Goal: Register for event/course: Sign up to attend an event or enroll in a course

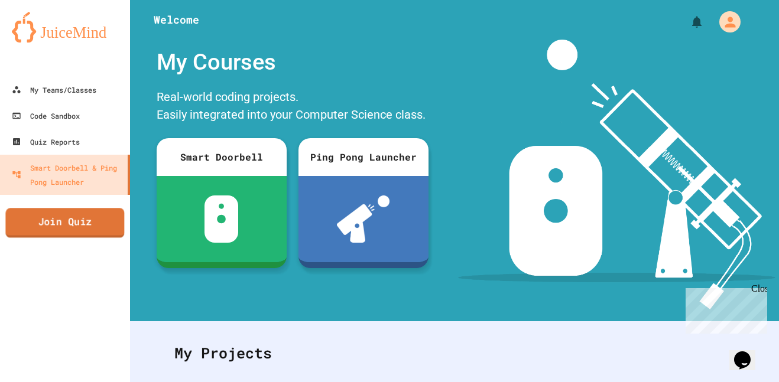
click at [95, 234] on link "Join Quiz" at bounding box center [64, 223] width 119 height 30
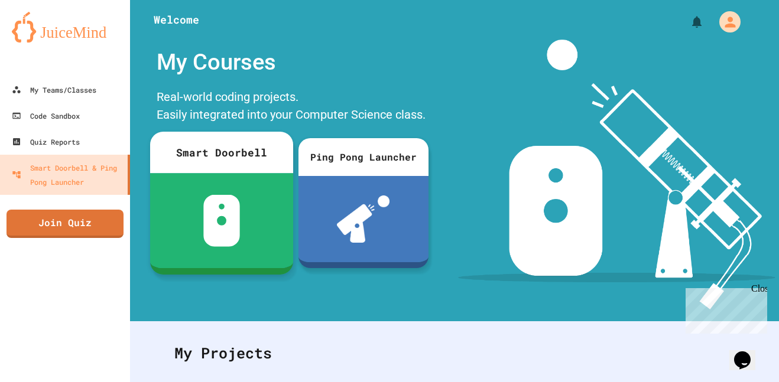
click at [256, 175] on div at bounding box center [221, 220] width 143 height 95
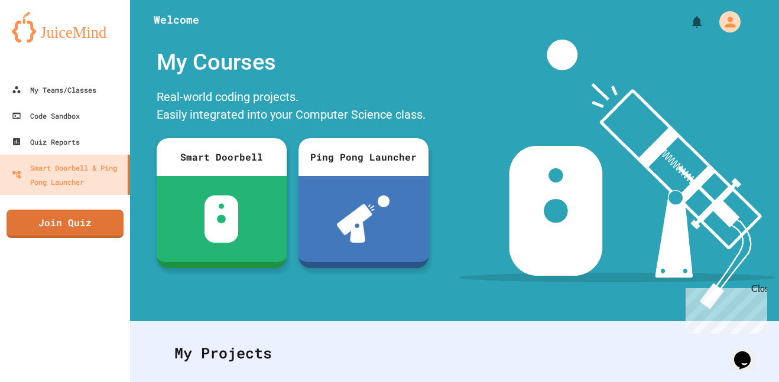
click at [115, 103] on link "Code Sandbox" at bounding box center [65, 115] width 134 height 27
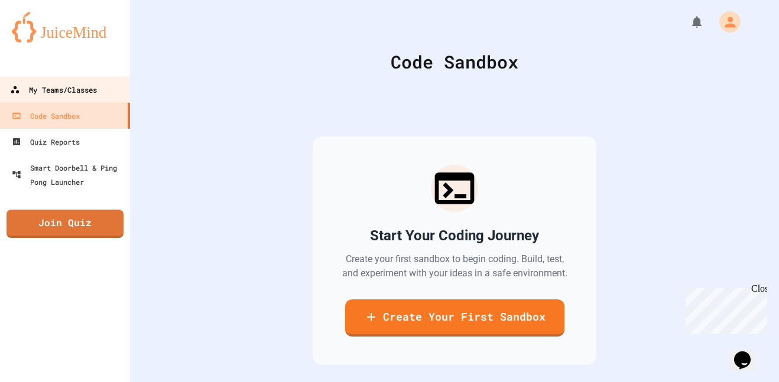
click at [116, 92] on link "My Teams/Classes" at bounding box center [65, 89] width 134 height 27
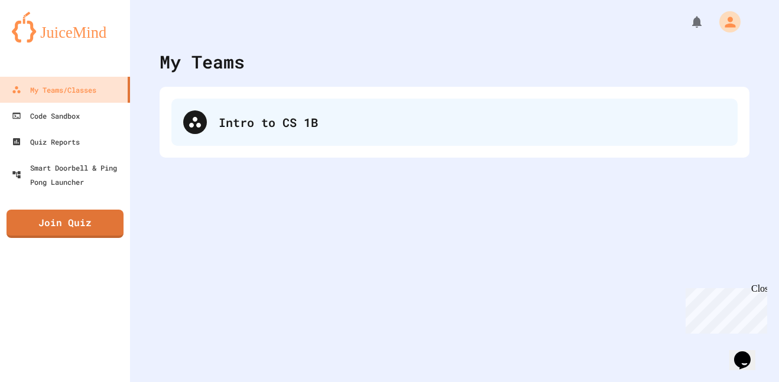
click at [279, 139] on div "Intro to CS 1B" at bounding box center [454, 122] width 566 height 47
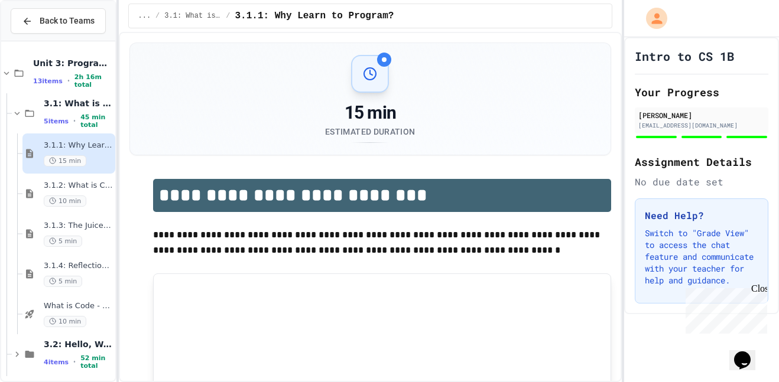
scroll to position [45, 0]
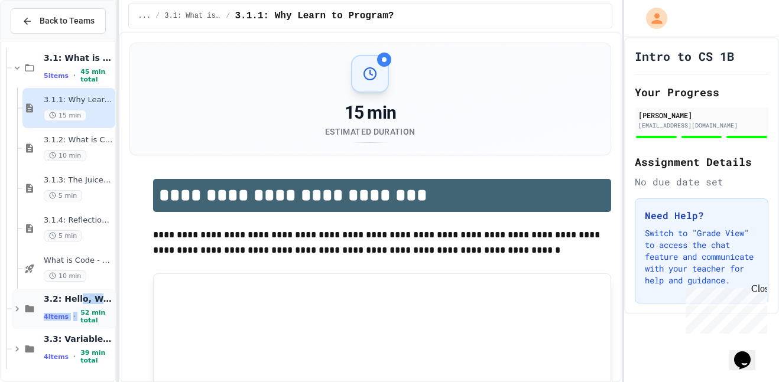
click at [76, 305] on div "3.2: Hello, World! 4 items • 52 min total" at bounding box center [78, 309] width 69 height 31
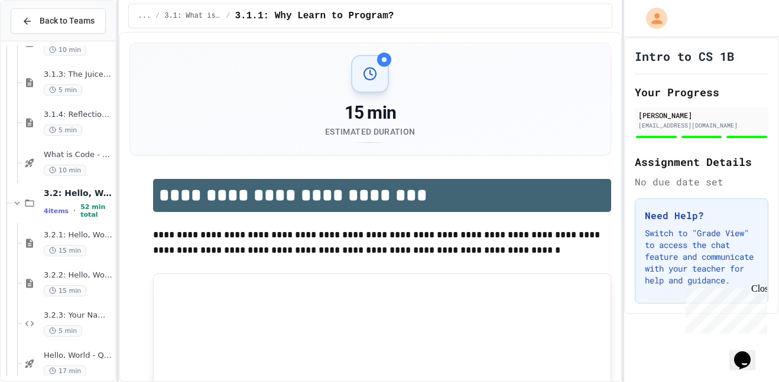
scroll to position [206, 0]
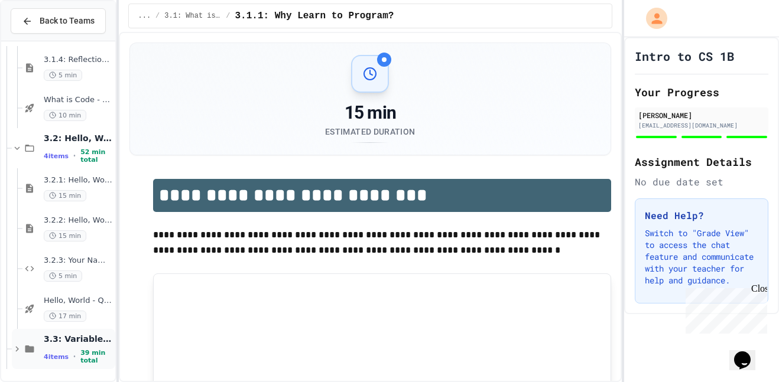
click at [67, 359] on div "4 items • 39 min total" at bounding box center [78, 356] width 69 height 15
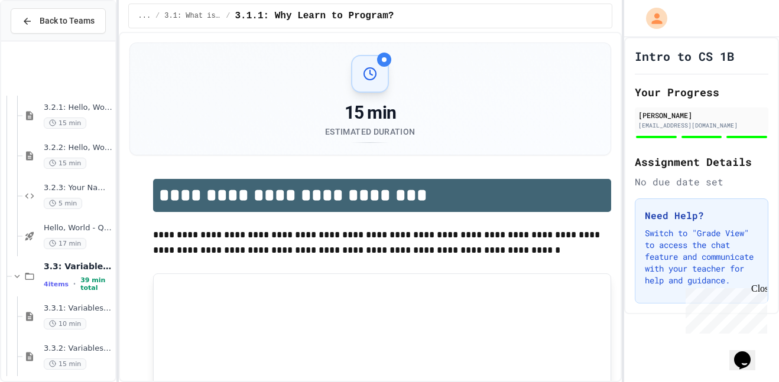
scroll to position [367, 0]
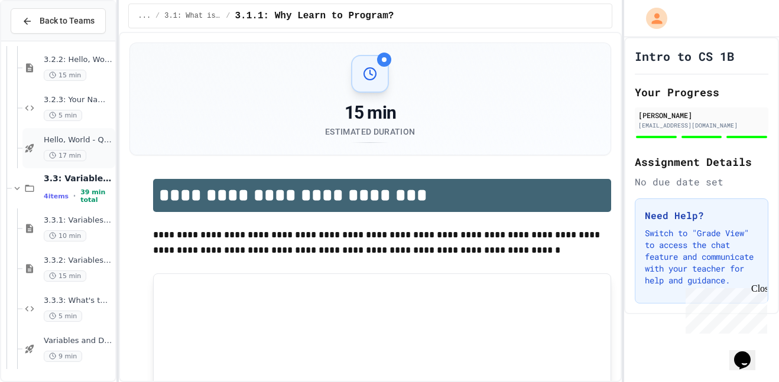
click at [63, 142] on span "Hello, World - Quiz" at bounding box center [78, 140] width 69 height 10
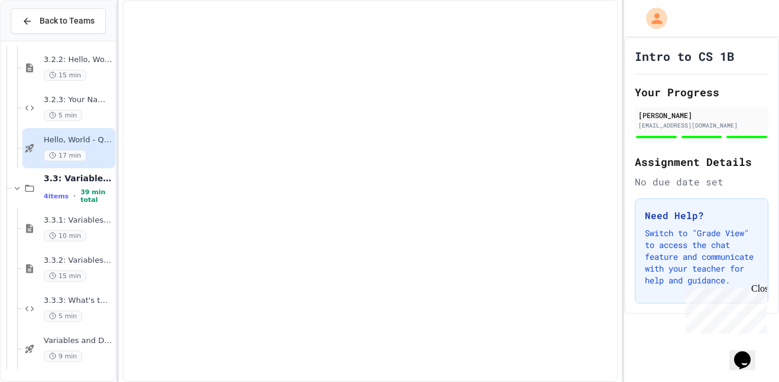
scroll to position [353, 0]
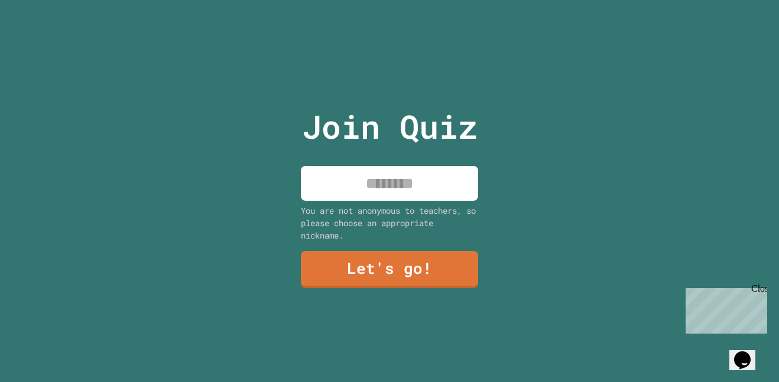
click at [442, 171] on input at bounding box center [389, 183] width 177 height 35
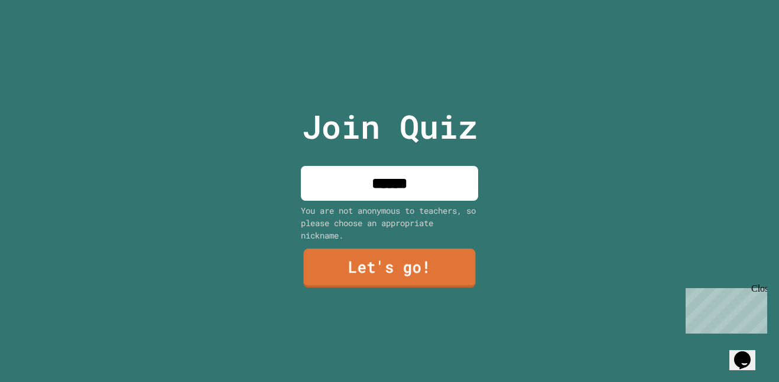
type input "******"
click at [454, 278] on link "Let's go!" at bounding box center [390, 268] width 172 height 39
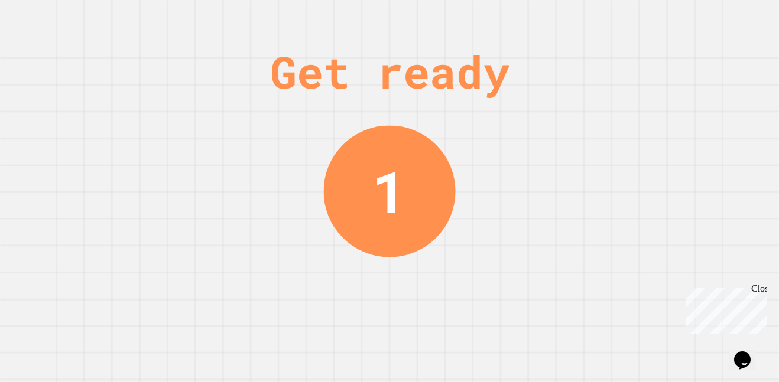
drag, startPoint x: 407, startPoint y: 188, endPoint x: 348, endPoint y: 187, distance: 59.1
click at [348, 187] on div "1" at bounding box center [389, 191] width 132 height 132
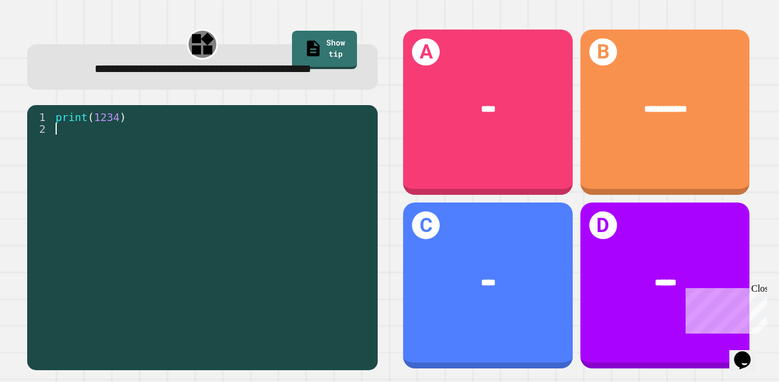
click at [230, 170] on div "print ( 1234 )" at bounding box center [212, 235] width 318 height 248
click at [323, 90] on div "**********" at bounding box center [202, 66] width 350 height 45
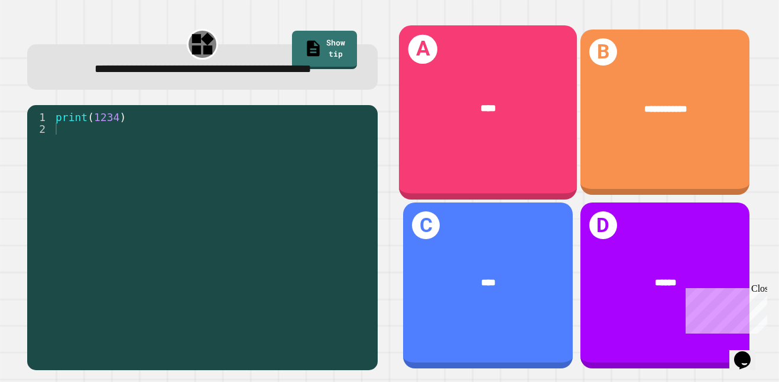
click at [486, 153] on div "A ****" at bounding box center [488, 112] width 178 height 174
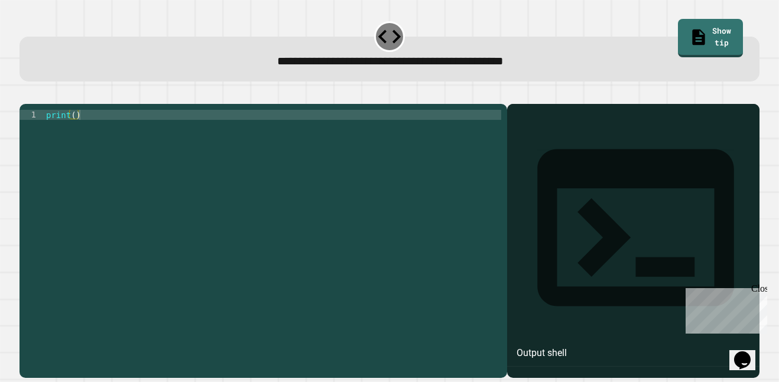
click at [291, 135] on div "print ( )" at bounding box center [272, 235] width 457 height 251
type textarea "**********"
click at [551, 144] on div "Output shell" at bounding box center [633, 235] width 252 height 263
click at [375, 196] on div "print ( 9876543210 )" at bounding box center [272, 235] width 457 height 251
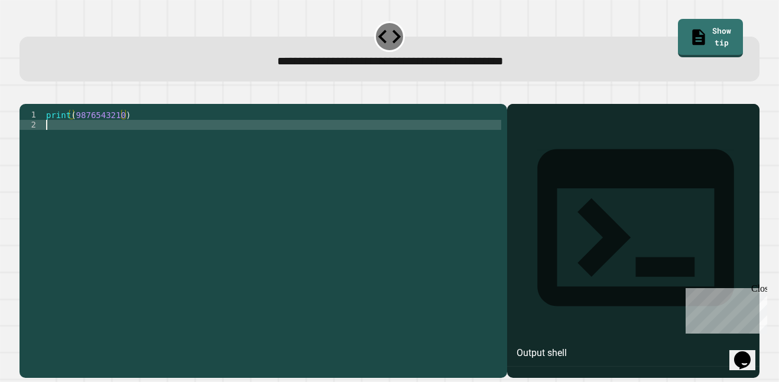
scroll to position [0, 0]
type textarea "**********"
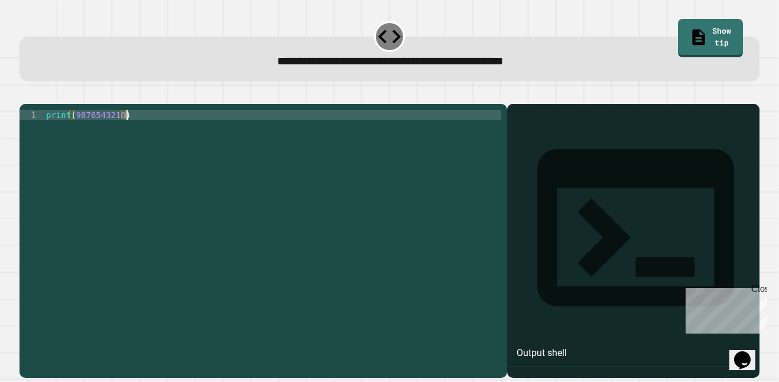
click at [25, 94] on icon "button" at bounding box center [25, 94] width 0 height 0
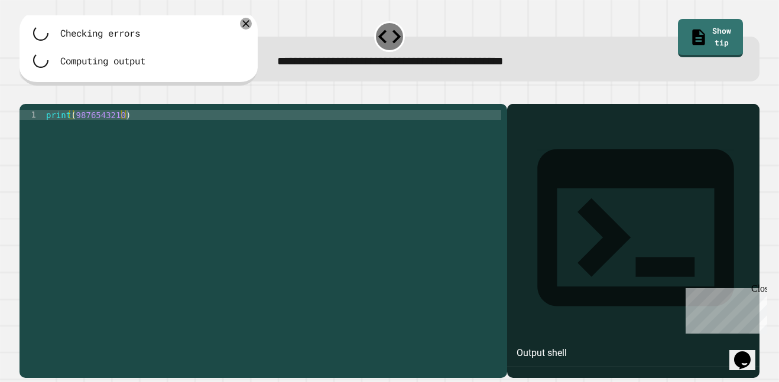
click at [388, 104] on div at bounding box center [389, 97] width 740 height 14
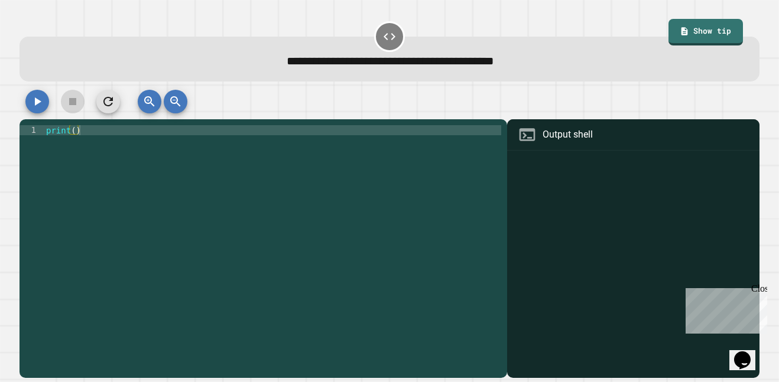
click at [362, 135] on div "print ( )" at bounding box center [272, 250] width 457 height 251
type textarea "**********"
click at [30, 109] on icon "button" at bounding box center [37, 102] width 14 height 14
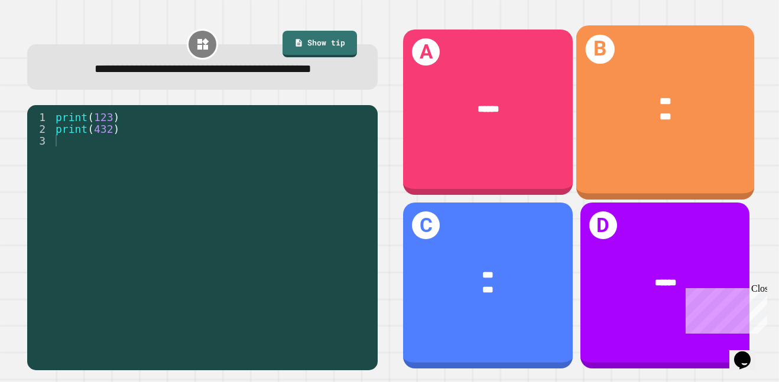
click at [660, 134] on div "*** ***" at bounding box center [665, 109] width 178 height 70
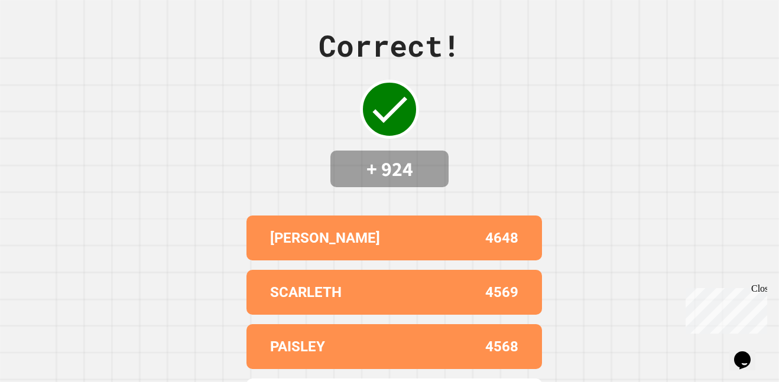
drag, startPoint x: 100, startPoint y: 208, endPoint x: 139, endPoint y: 262, distance: 66.4
click at [139, 262] on div "Correct! + 924 [PERSON_NAME] 4648 SCARLETH 4569 PAISLEY 4568 JAYDEN 4547 ALARIC…" at bounding box center [389, 191] width 779 height 382
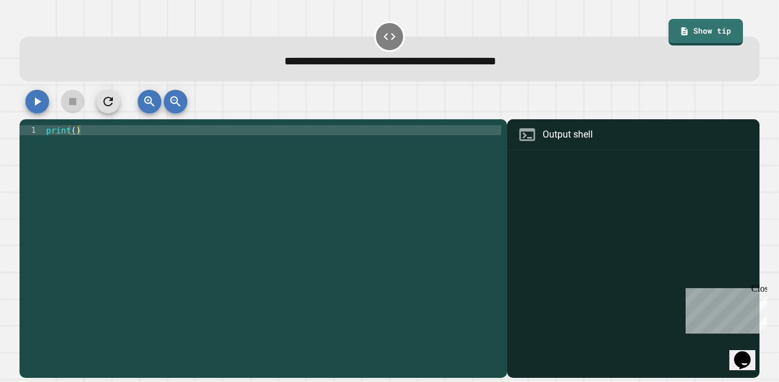
click at [76, 132] on div "print ( )" at bounding box center [272, 250] width 457 height 251
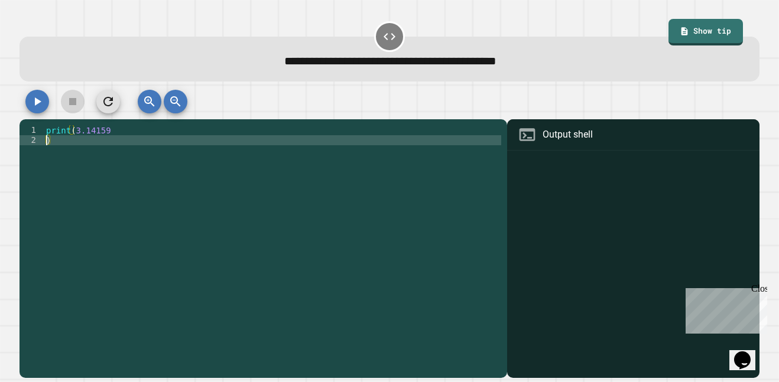
scroll to position [0, 0]
type textarea "*"
click at [40, 100] on icon "button" at bounding box center [37, 102] width 14 height 14
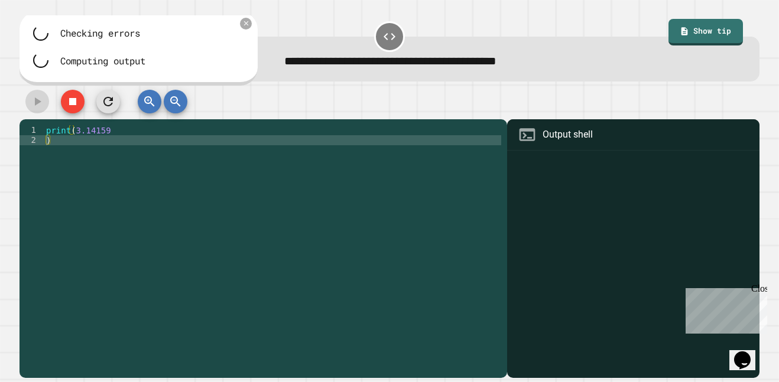
click at [61, 144] on div "print ( 3.14159 )" at bounding box center [272, 250] width 457 height 251
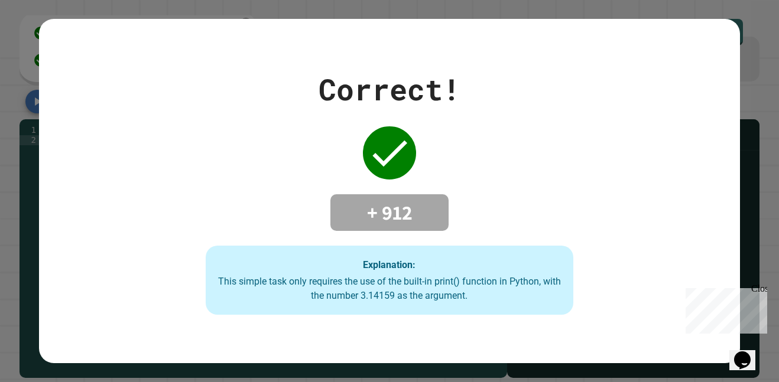
click at [778, 43] on div "Correct! + 912 Explanation: This simple task only requires the use of the built…" at bounding box center [389, 191] width 779 height 382
click at [761, 292] on div "Close" at bounding box center [758, 291] width 15 height 15
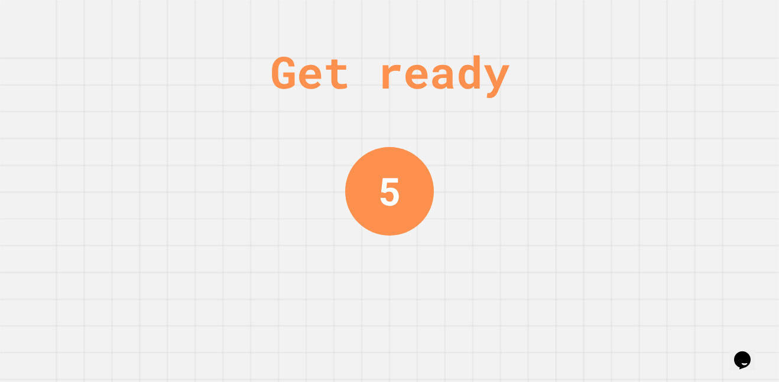
click at [740, 350] on button "Opens Chat This icon Opens the chat window." at bounding box center [742, 360] width 26 height 20
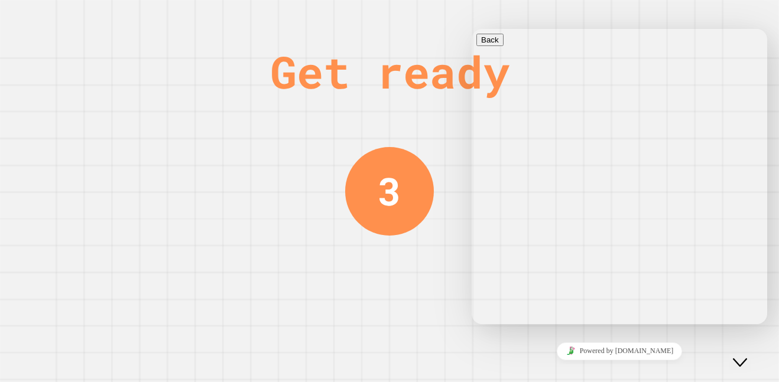
click at [743, 356] on icon "Close Chat This icon closes the chat window." at bounding box center [740, 363] width 14 height 14
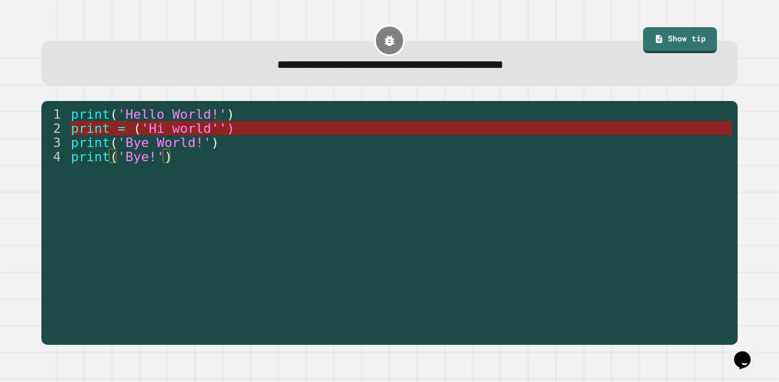
click at [227, 129] on span "'Hi world'')" at bounding box center [187, 128] width 93 height 15
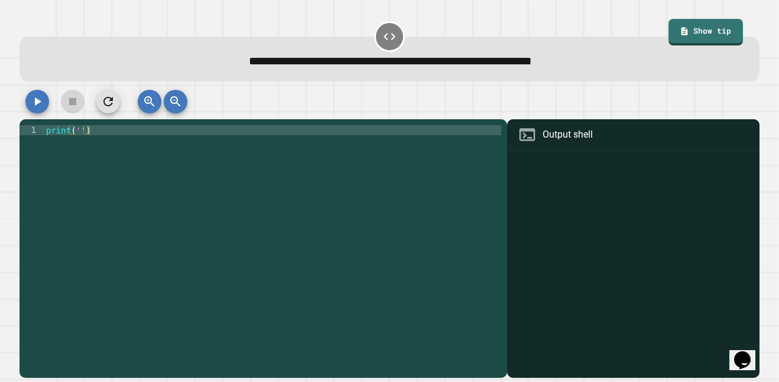
click at [82, 136] on div "print ( '' )" at bounding box center [272, 250] width 457 height 251
click at [50, 101] on div at bounding box center [389, 105] width 740 height 30
click at [40, 99] on icon "button" at bounding box center [37, 102] width 14 height 14
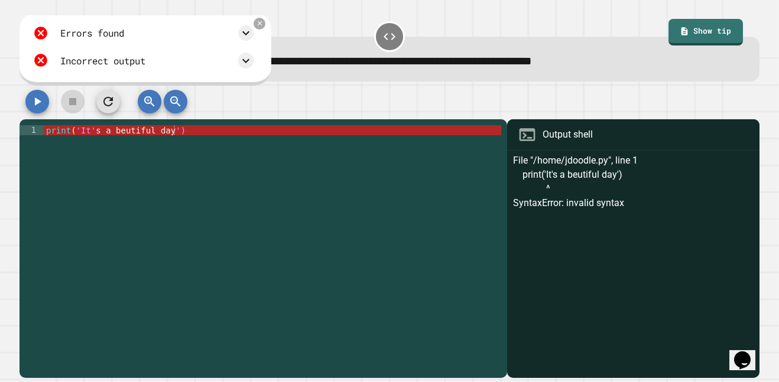
click at [269, 99] on div at bounding box center [389, 105] width 740 height 30
click at [262, 26] on icon at bounding box center [258, 23] width 5 height 5
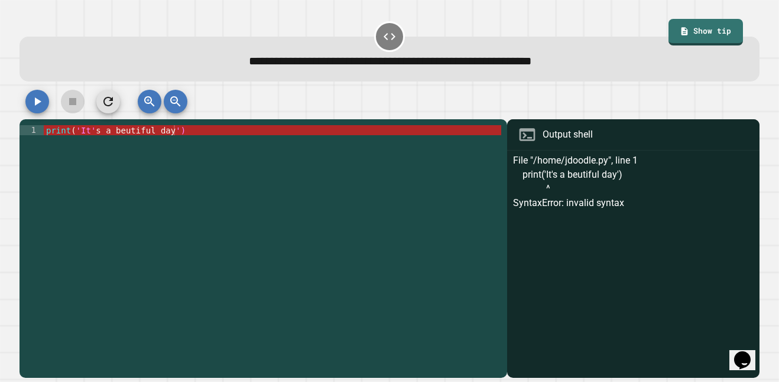
click at [92, 132] on div "print ( 'It' s a beutiful day ')" at bounding box center [272, 250] width 457 height 251
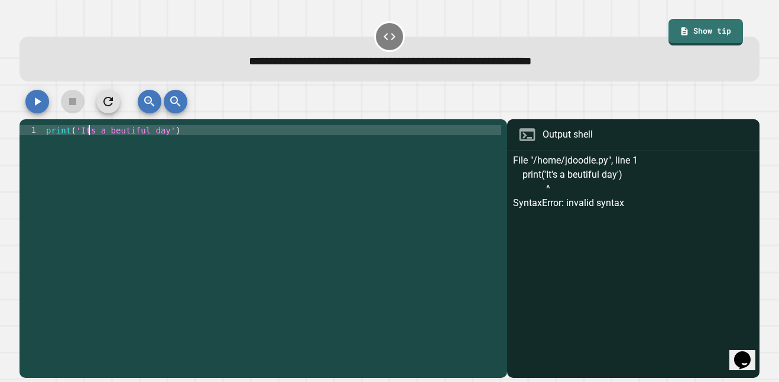
scroll to position [0, 15]
click at [34, 92] on button "button" at bounding box center [37, 102] width 24 height 24
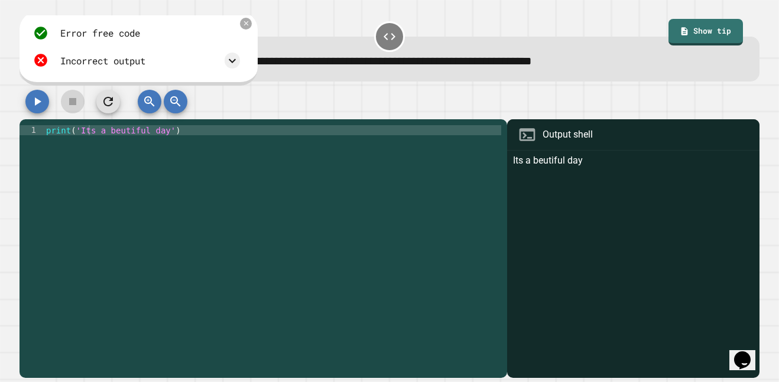
click at [114, 136] on div "print ( 'Its a beutiful day' )" at bounding box center [272, 250] width 457 height 251
click at [37, 95] on button "button" at bounding box center [37, 102] width 24 height 24
click at [93, 131] on div "print ( 'Its a beautiful day' )" at bounding box center [272, 250] width 457 height 251
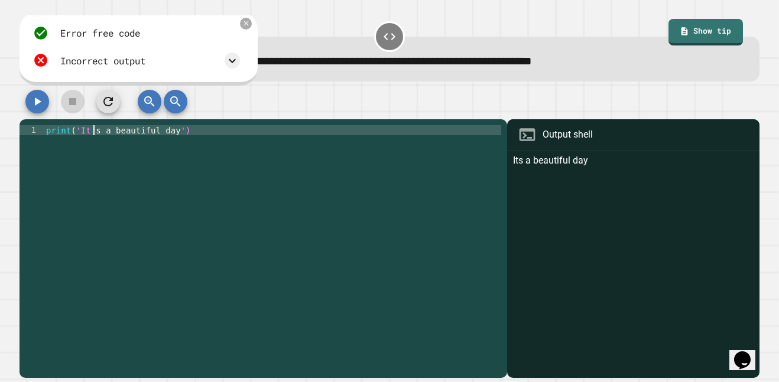
click at [48, 100] on button "button" at bounding box center [37, 102] width 24 height 24
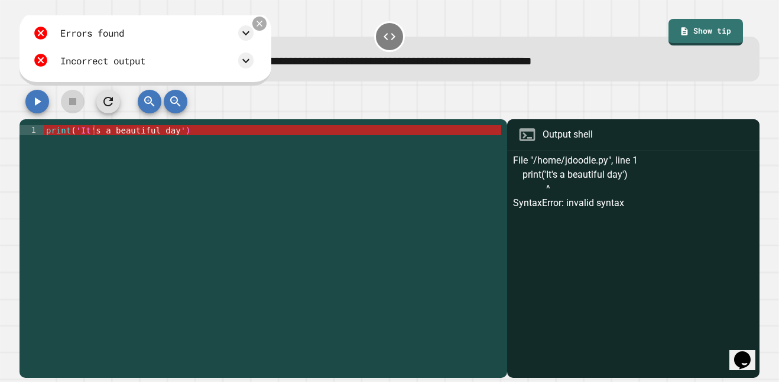
click at [264, 24] on icon at bounding box center [259, 23] width 9 height 9
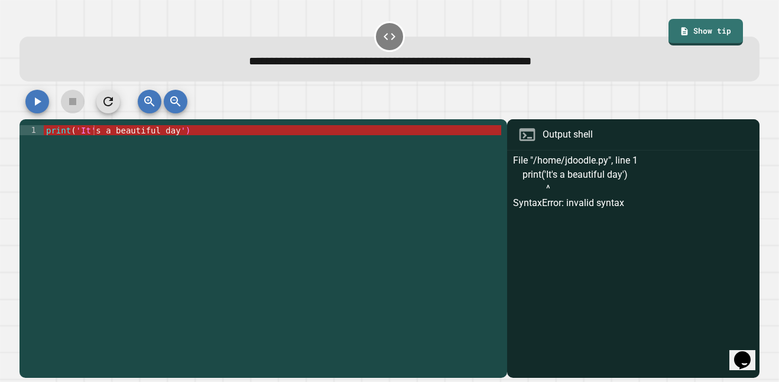
click at [93, 135] on div "print ( 'It' s a beautiful day ')" at bounding box center [272, 250] width 457 height 251
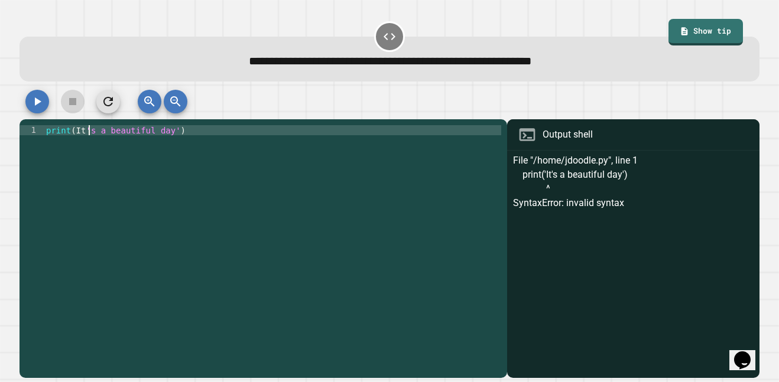
scroll to position [0, 5]
type textarea "**********"
click at [32, 103] on icon "button" at bounding box center [37, 102] width 14 height 14
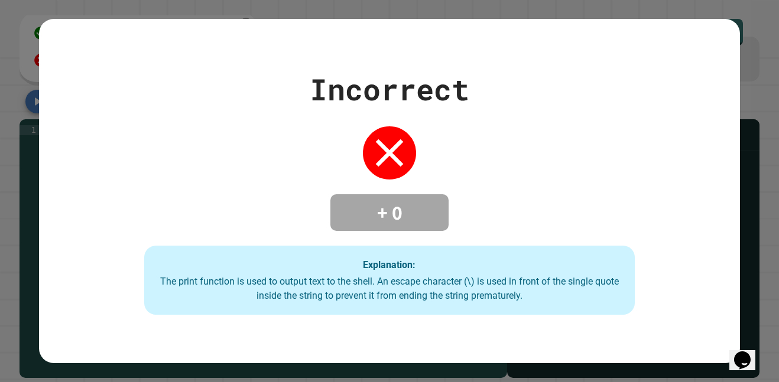
click at [351, 207] on h4 "+ 0" at bounding box center [389, 212] width 95 height 25
click at [416, 259] on div "Explanation: The print function is used to output text to the shell. An escape …" at bounding box center [389, 281] width 490 height 70
click at [394, 253] on div "Explanation: The print function is used to output text to the shell. An escape …" at bounding box center [389, 281] width 490 height 70
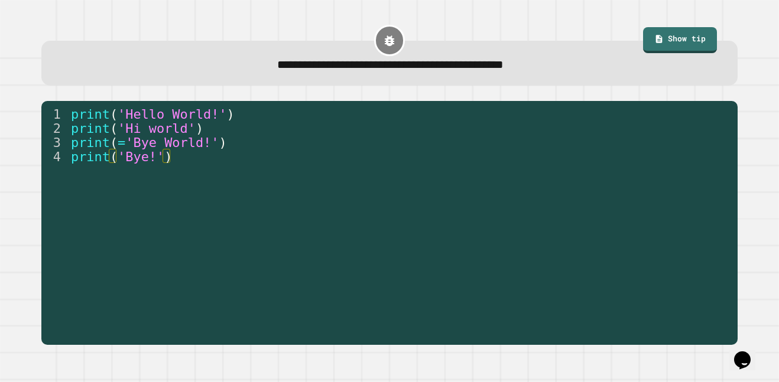
click at [392, 274] on div "print ( 'Hello World!' ) print ( 'Hi world' ) print ( = 'Bye World!' ) print ( …" at bounding box center [400, 227] width 663 height 241
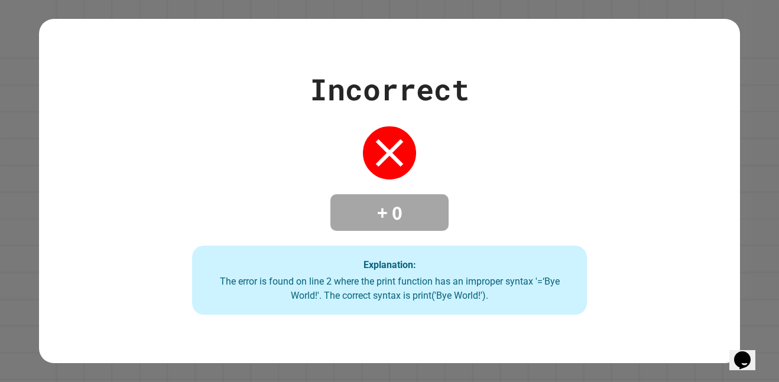
click at [353, 249] on div "Explanation: The error is found on line 2 where the print function has an impro…" at bounding box center [389, 281] width 394 height 70
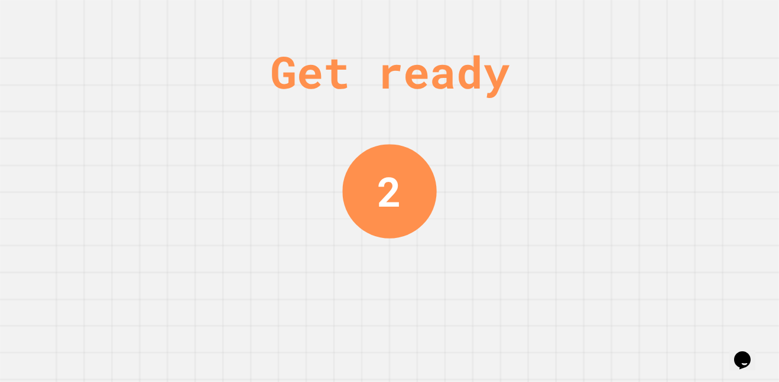
click at [245, 292] on div "Get ready 2" at bounding box center [389, 191] width 779 height 382
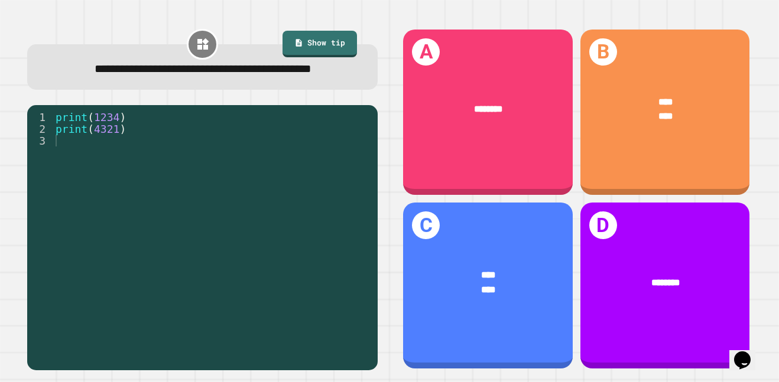
click at [285, 239] on div "print ( 1234 ) print ( 4321 )" at bounding box center [212, 235] width 318 height 248
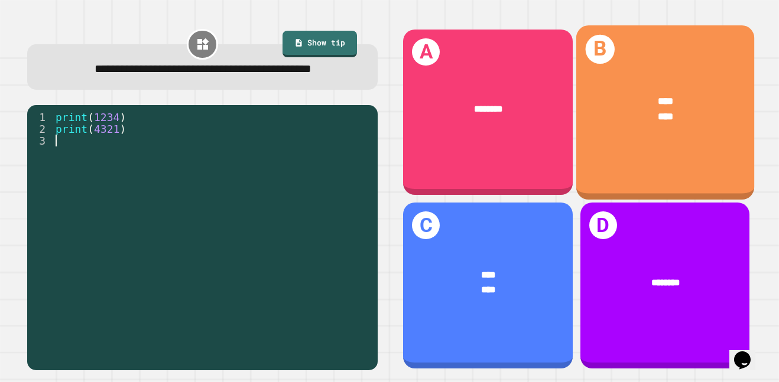
click at [722, 120] on div "****" at bounding box center [665, 116] width 138 height 15
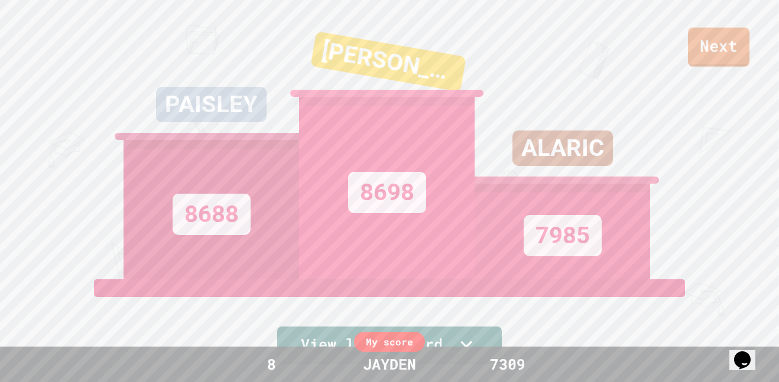
click at [714, 54] on link "Next" at bounding box center [718, 47] width 61 height 39
